Goal: Information Seeking & Learning: Learn about a topic

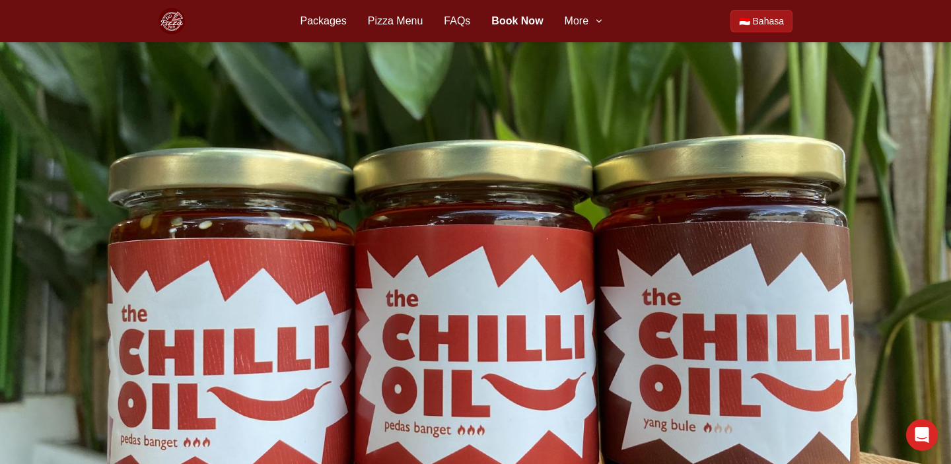
scroll to position [1133, 0]
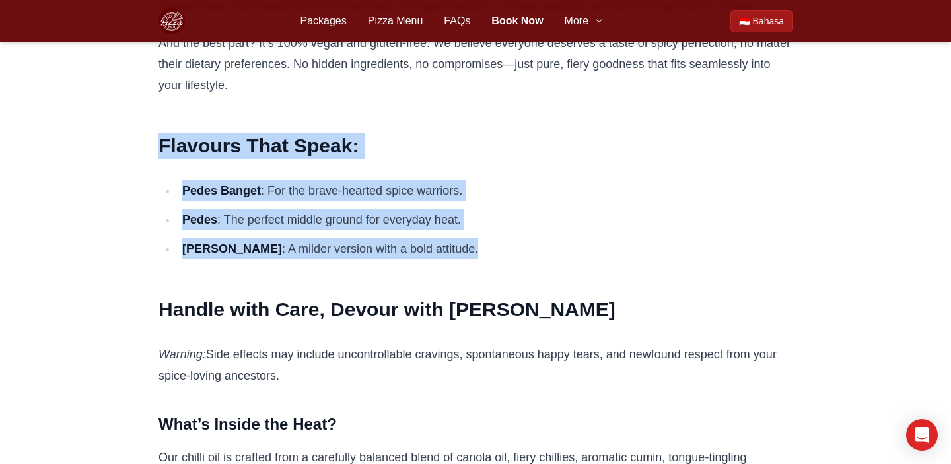
drag, startPoint x: 445, startPoint y: 248, endPoint x: 157, endPoint y: 139, distance: 307.8
click at [521, 143] on h2 "Flavours That Speak:" at bounding box center [476, 146] width 634 height 26
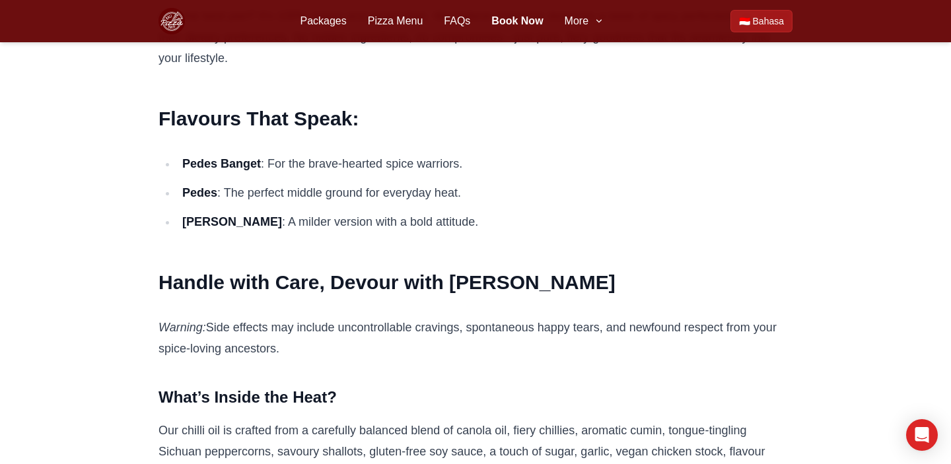
scroll to position [1159, 0]
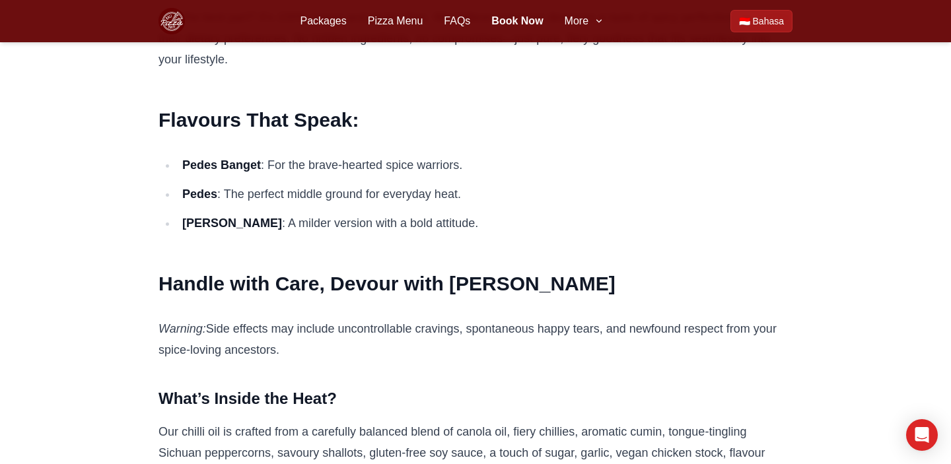
drag, startPoint x: 470, startPoint y: 155, endPoint x: 265, endPoint y: 162, distance: 205.6
click at [264, 162] on li "Pedes Banget : For the brave-hearted spice warriors." at bounding box center [485, 165] width 616 height 21
drag, startPoint x: 271, startPoint y: 162, endPoint x: 468, endPoint y: 162, distance: 197.5
click at [468, 162] on li "Pedes Banget : For the brave-hearted spice warriors." at bounding box center [485, 165] width 616 height 21
copy li "For the brave-hearted spice warriors."
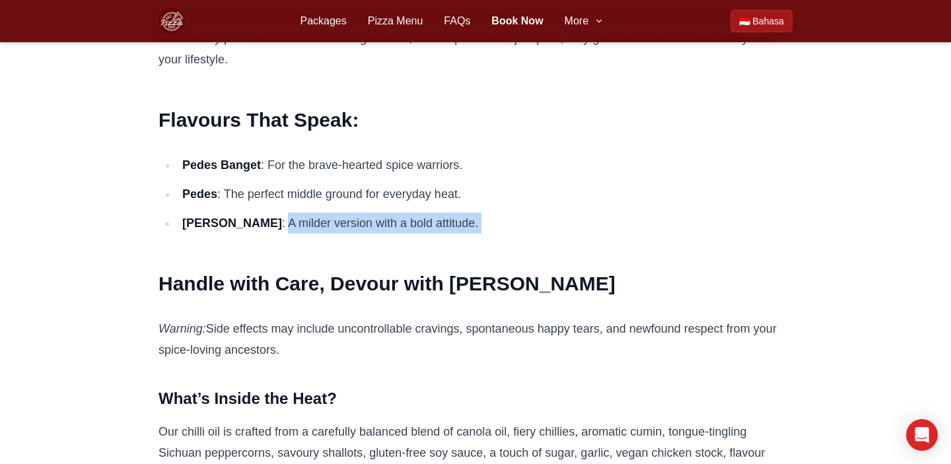
drag, startPoint x: 247, startPoint y: 220, endPoint x: 430, endPoint y: 241, distance: 184.2
copy article "A milder version with a bold attitude."
